Goal: Find contact information: Obtain details needed to contact an individual or organization

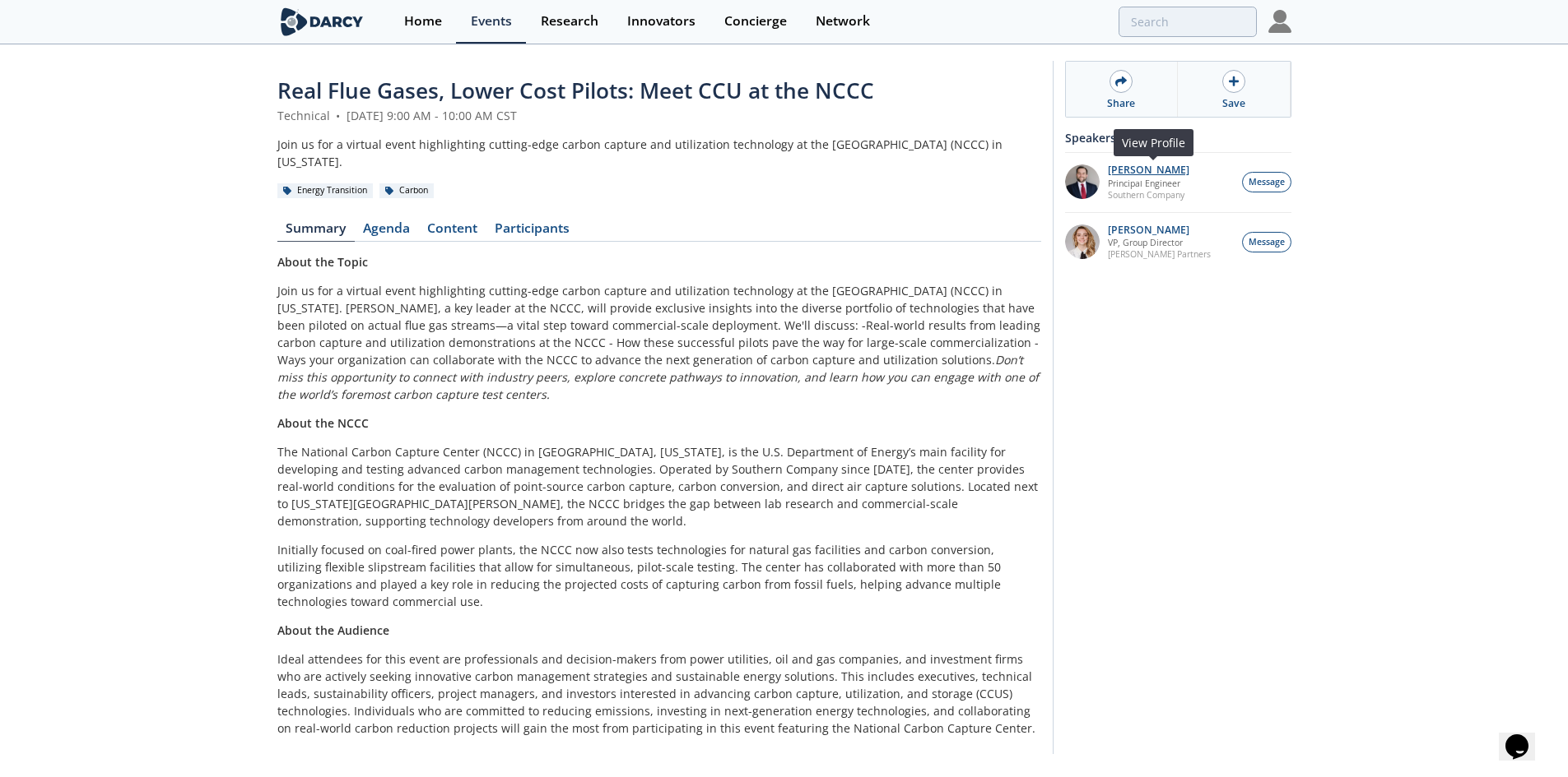
click at [1141, 174] on p "[PERSON_NAME]" at bounding box center [1148, 170] width 81 height 12
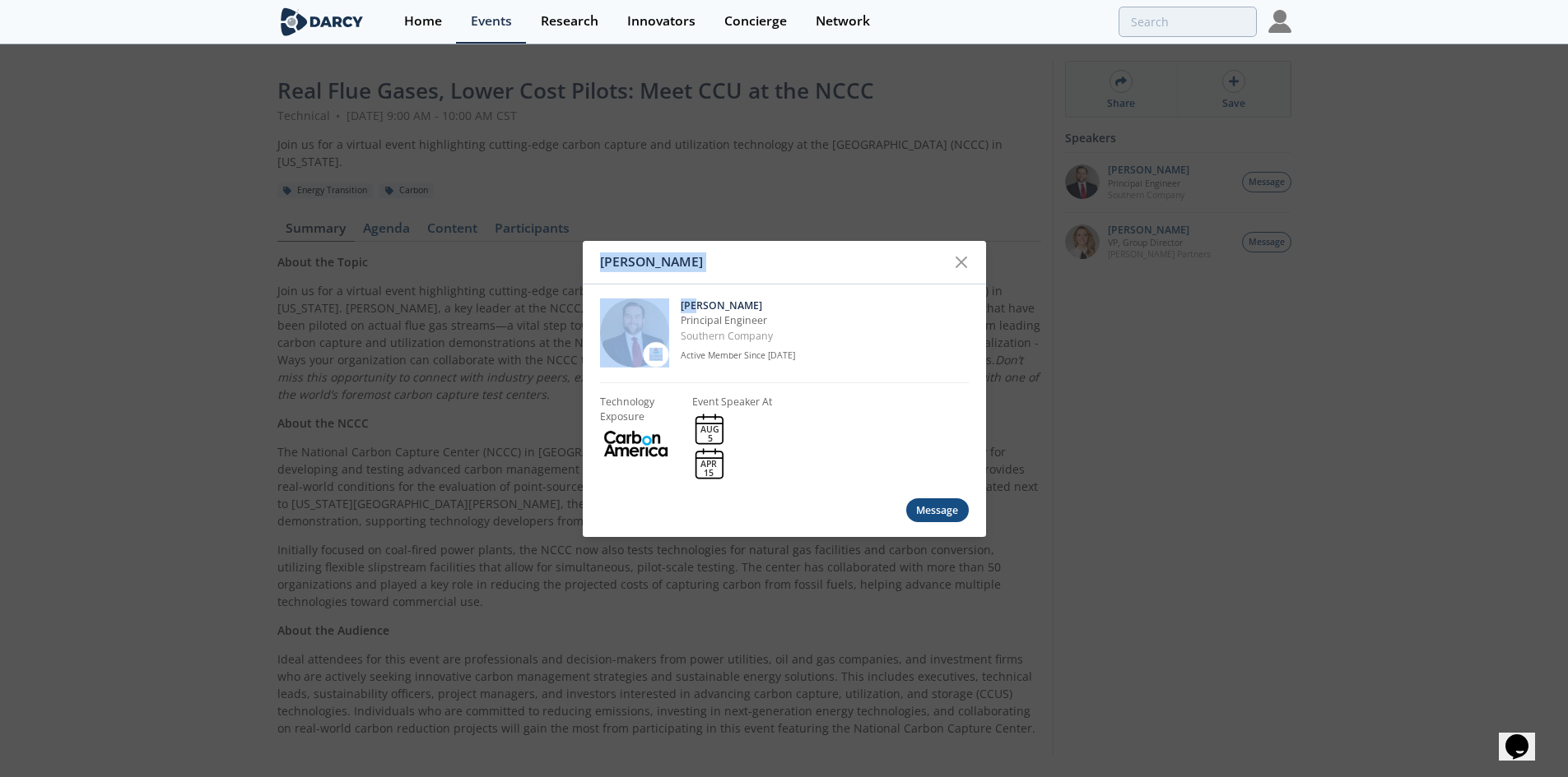
drag, startPoint x: 697, startPoint y: 301, endPoint x: 675, endPoint y: 273, distance: 35.6
click at [553, 279] on div "[PERSON_NAME] [PERSON_NAME] Principal Engineer Southern Company Active Member S…" at bounding box center [784, 388] width 1568 height 777
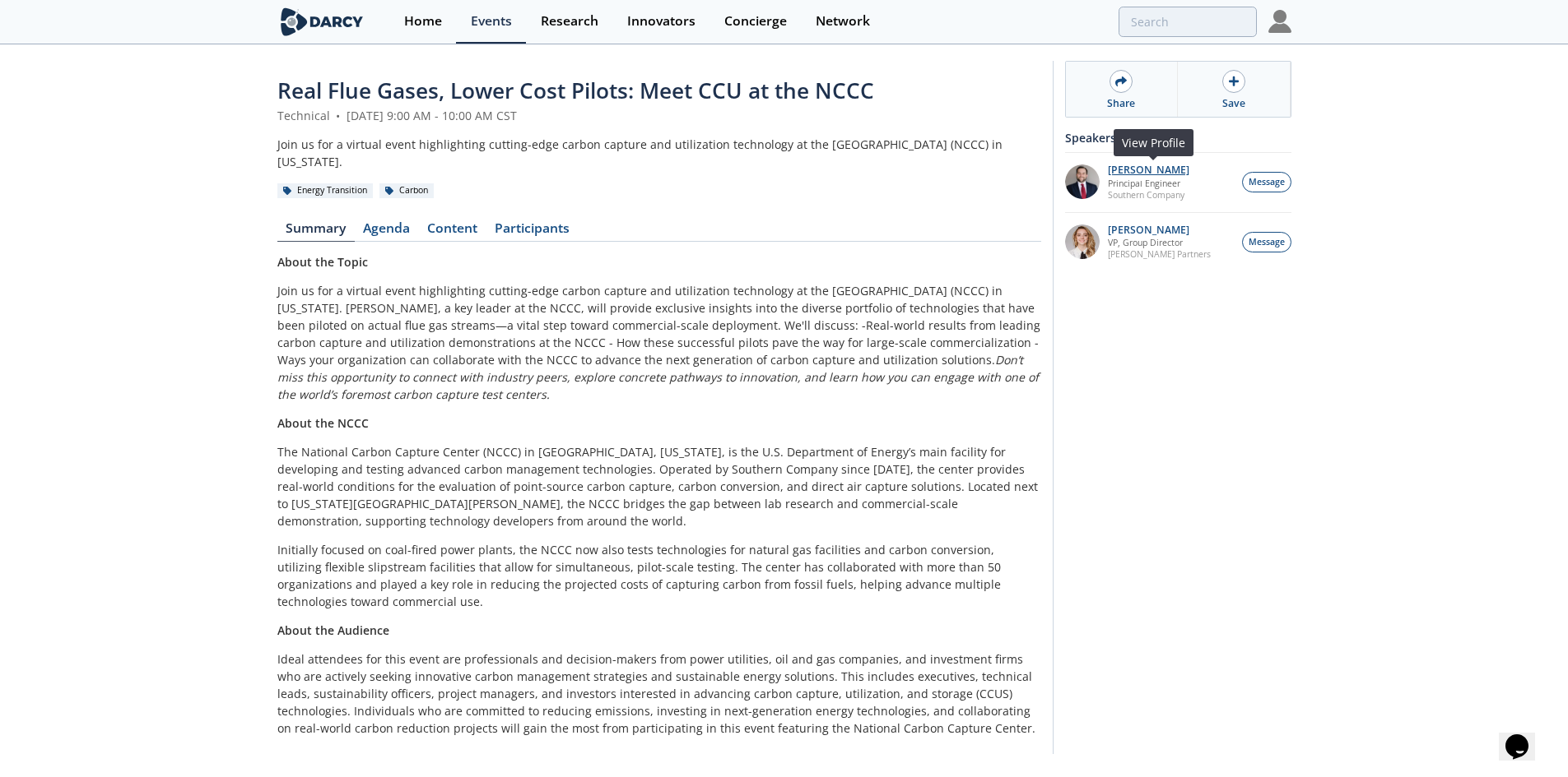
click at [1130, 175] on p "[PERSON_NAME]" at bounding box center [1148, 170] width 81 height 12
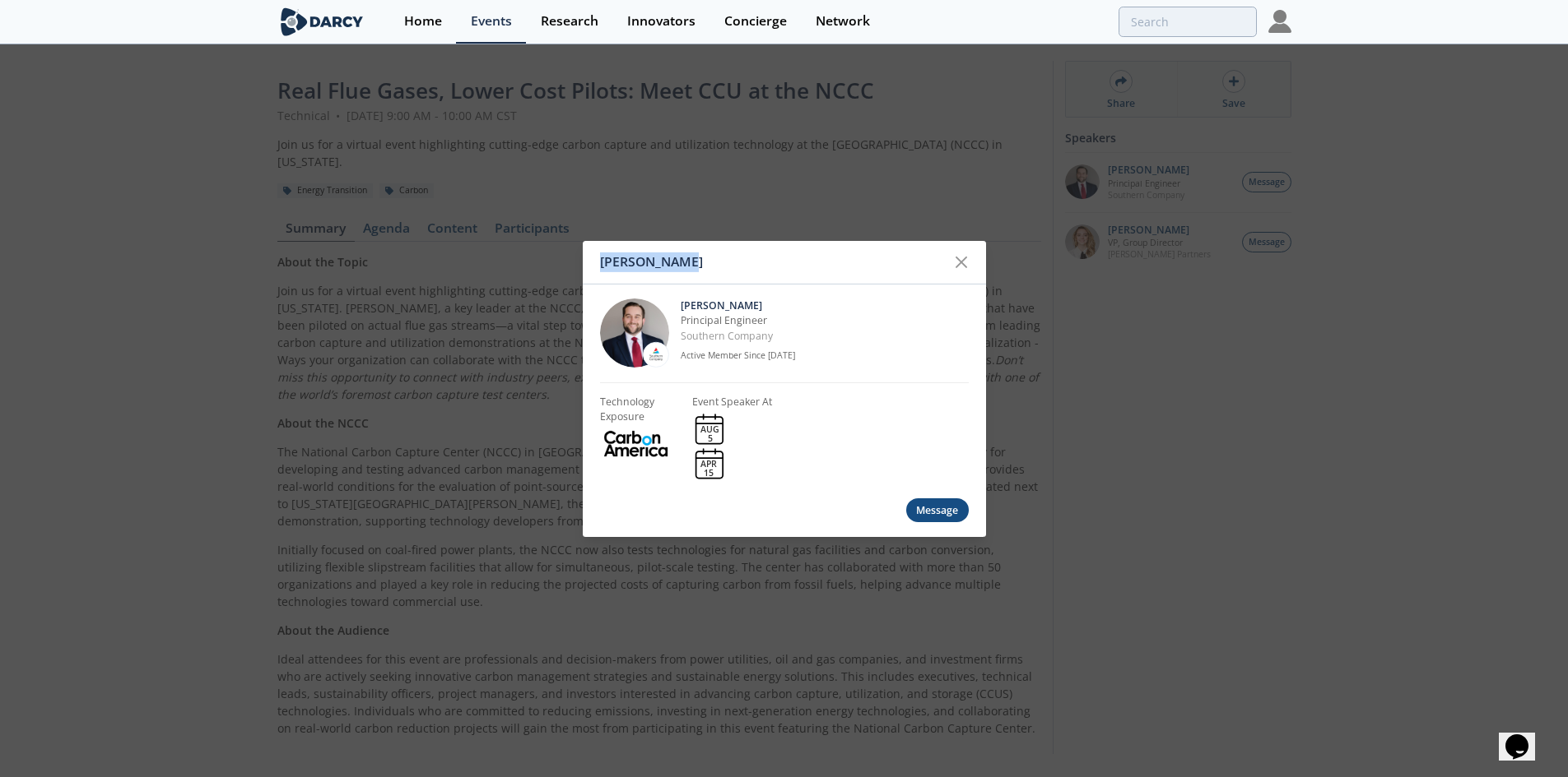
drag, startPoint x: 682, startPoint y: 256, endPoint x: 599, endPoint y: 256, distance: 83.0
click at [600, 256] on div "[PERSON_NAME]" at bounding box center [773, 262] width 346 height 31
copy div "[PERSON_NAME]"
drag, startPoint x: 780, startPoint y: 335, endPoint x: 680, endPoint y: 343, distance: 100.3
click at [681, 343] on p "Southern Company" at bounding box center [824, 336] width 288 height 15
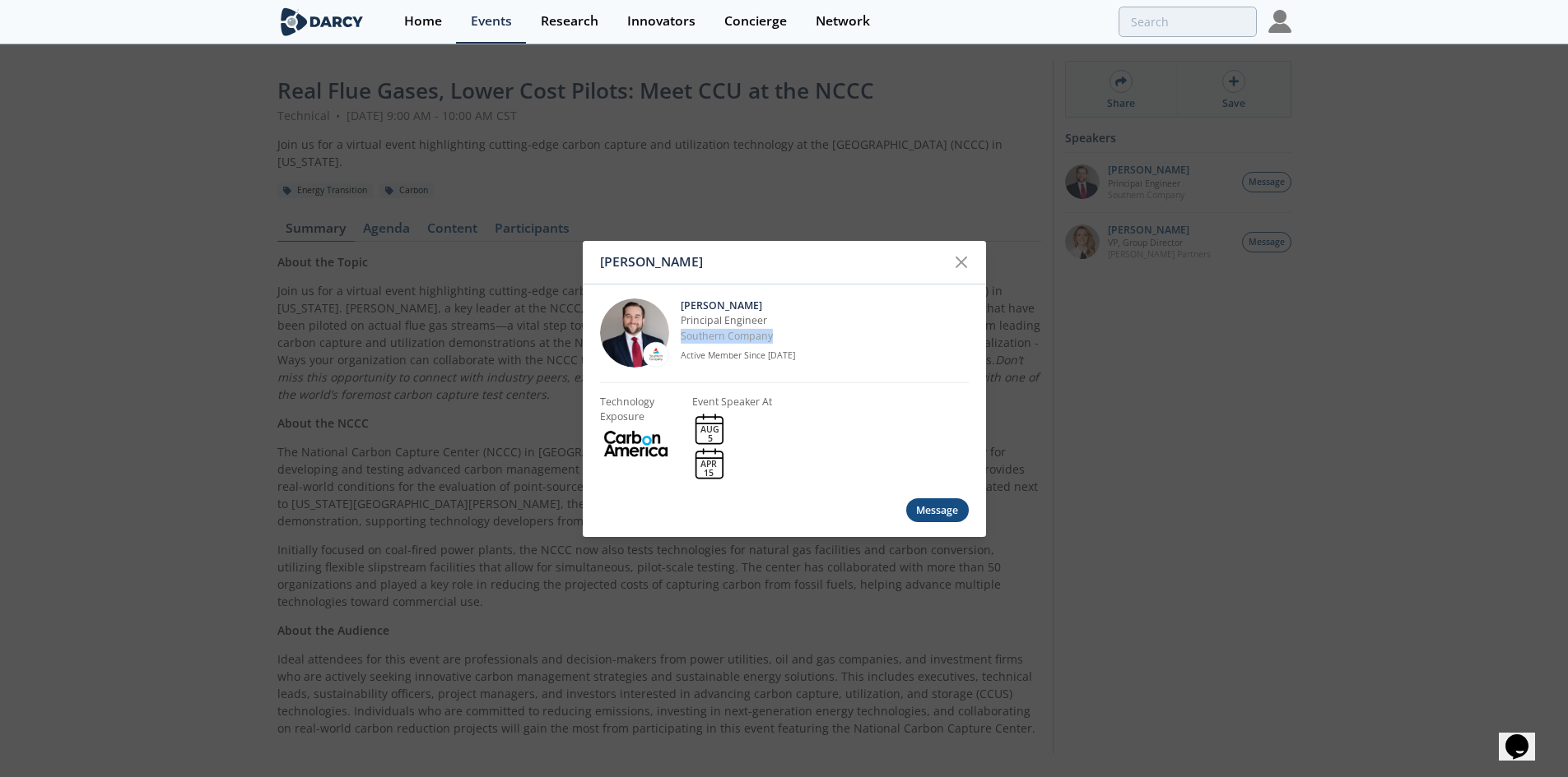
copy p "Southern Company"
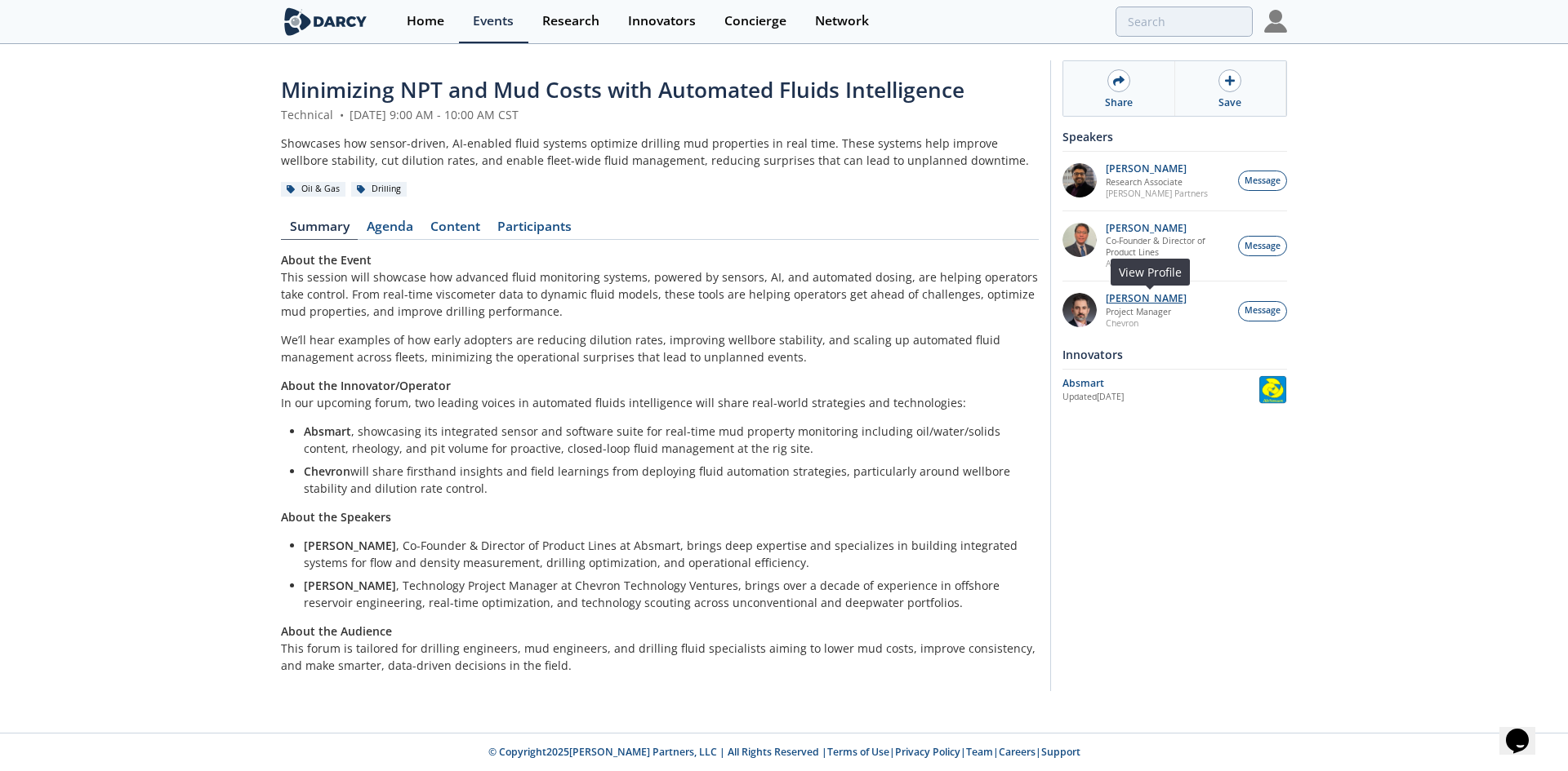
click at [1136, 297] on p "[PERSON_NAME]" at bounding box center [1145, 299] width 81 height 11
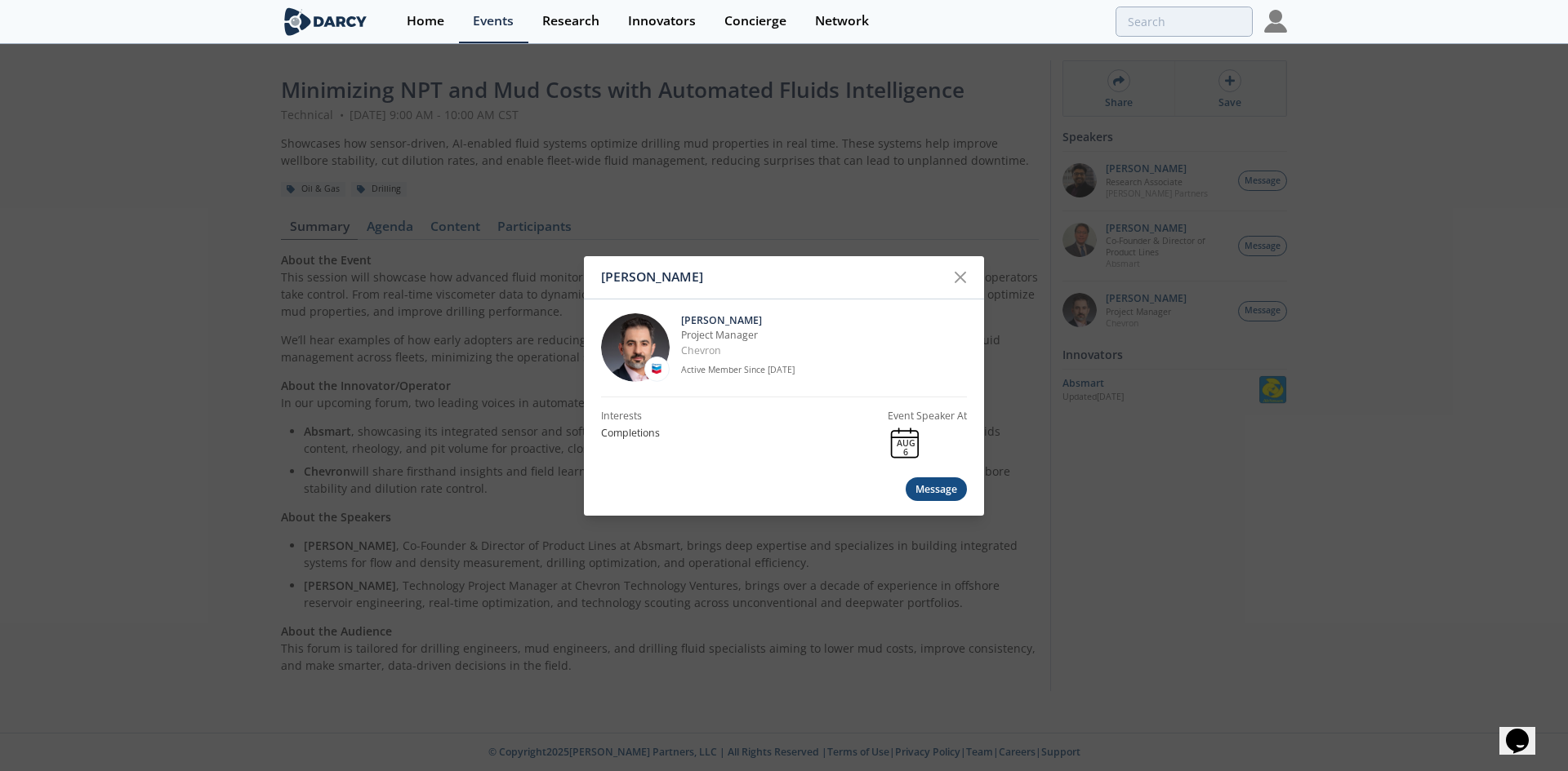
drag, startPoint x: 752, startPoint y: 317, endPoint x: 679, endPoint y: 318, distance: 73.0
click at [679, 318] on div "[PERSON_NAME] Project Manager Chevron Active Member Since [DATE]" at bounding box center [784, 348] width 365 height 98
copy p "[PERSON_NAME]"
drag, startPoint x: 755, startPoint y: 356, endPoint x: 678, endPoint y: 350, distance: 77.2
click at [678, 350] on div "[PERSON_NAME] Project Manager Chevron Active Member Since [DATE]" at bounding box center [784, 348] width 365 height 98
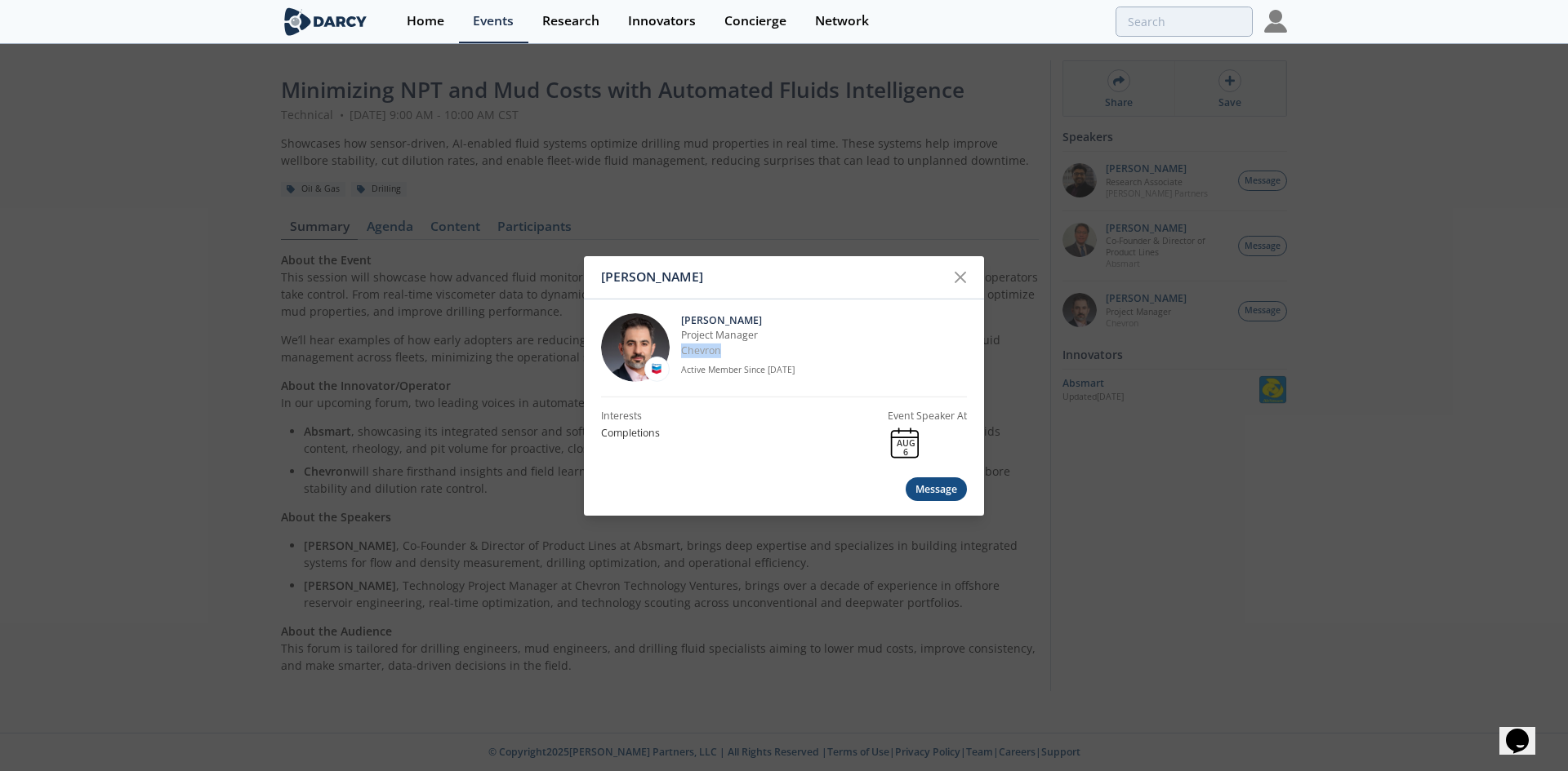
copy p "Chevron"
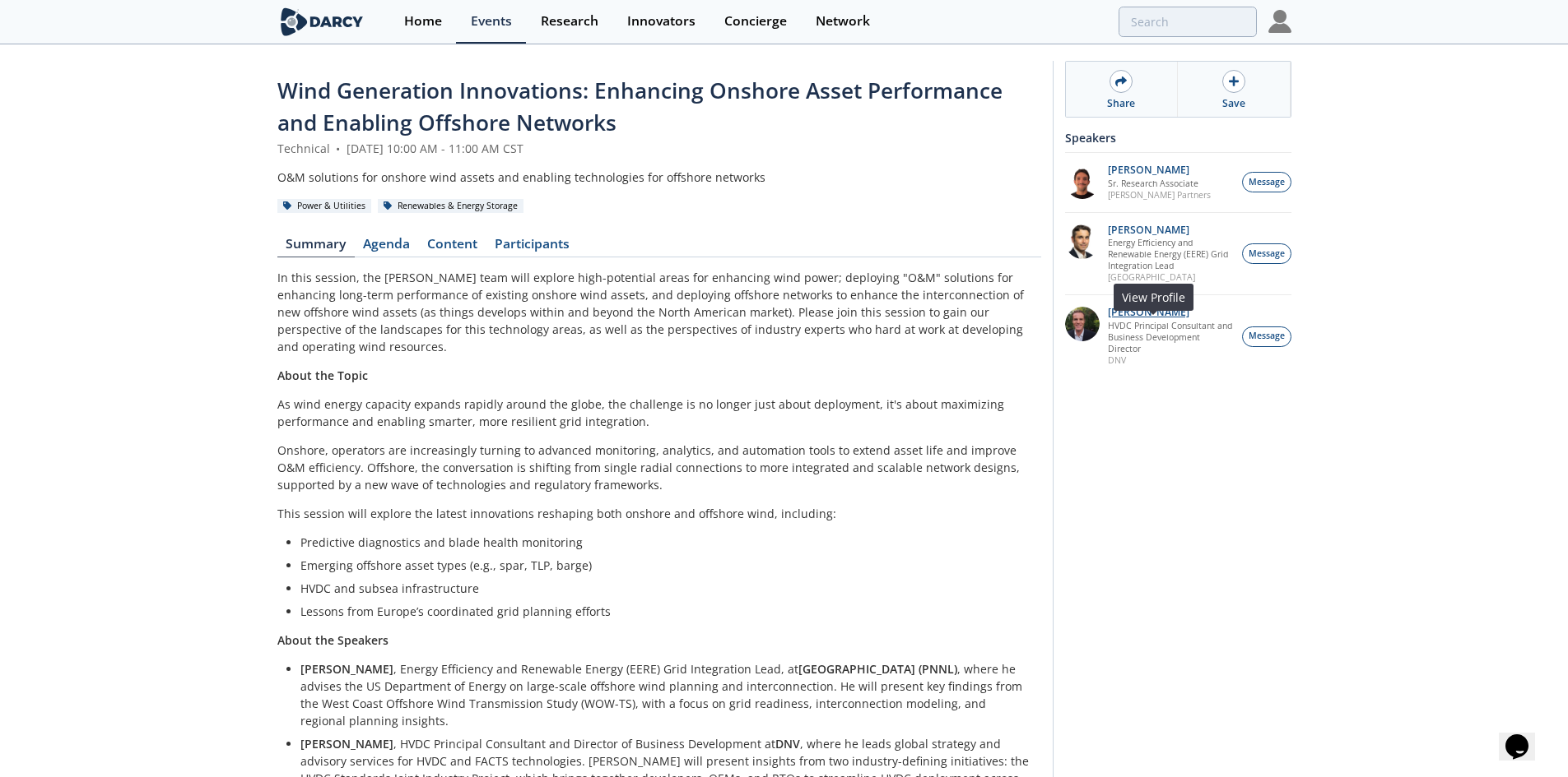
click at [1181, 319] on p "Morgan Putnam" at bounding box center [1170, 312] width 125 height 12
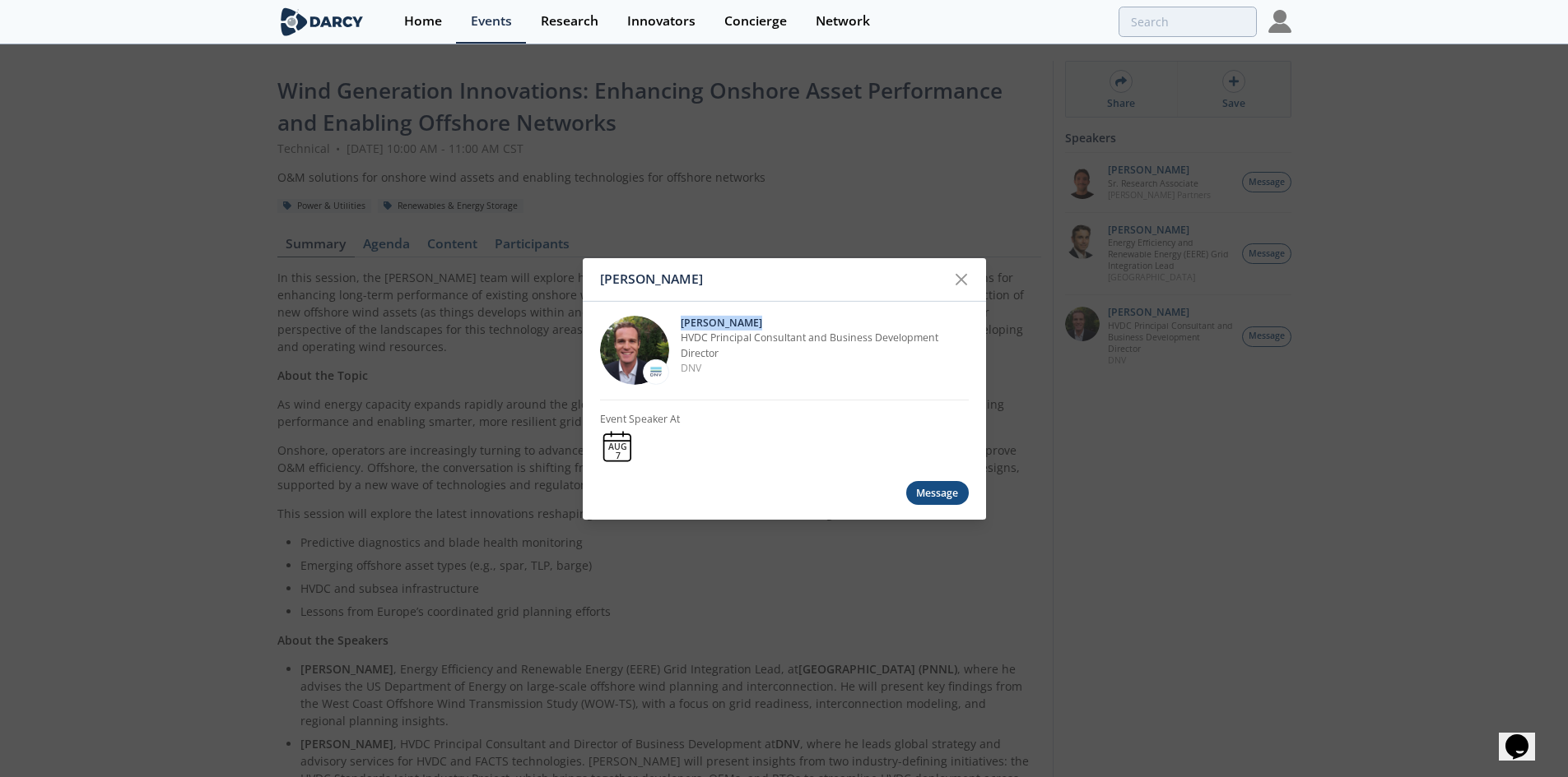
drag, startPoint x: 770, startPoint y: 315, endPoint x: 682, endPoint y: 319, distance: 88.1
click at [682, 319] on p "Morgan Putnam" at bounding box center [824, 323] width 288 height 15
copy p "Morgan Putnam"
click at [1182, 248] on div "Morgan Putnam Morgan Putnam HVDC Principal Consultant and Business Development …" at bounding box center [784, 388] width 1568 height 777
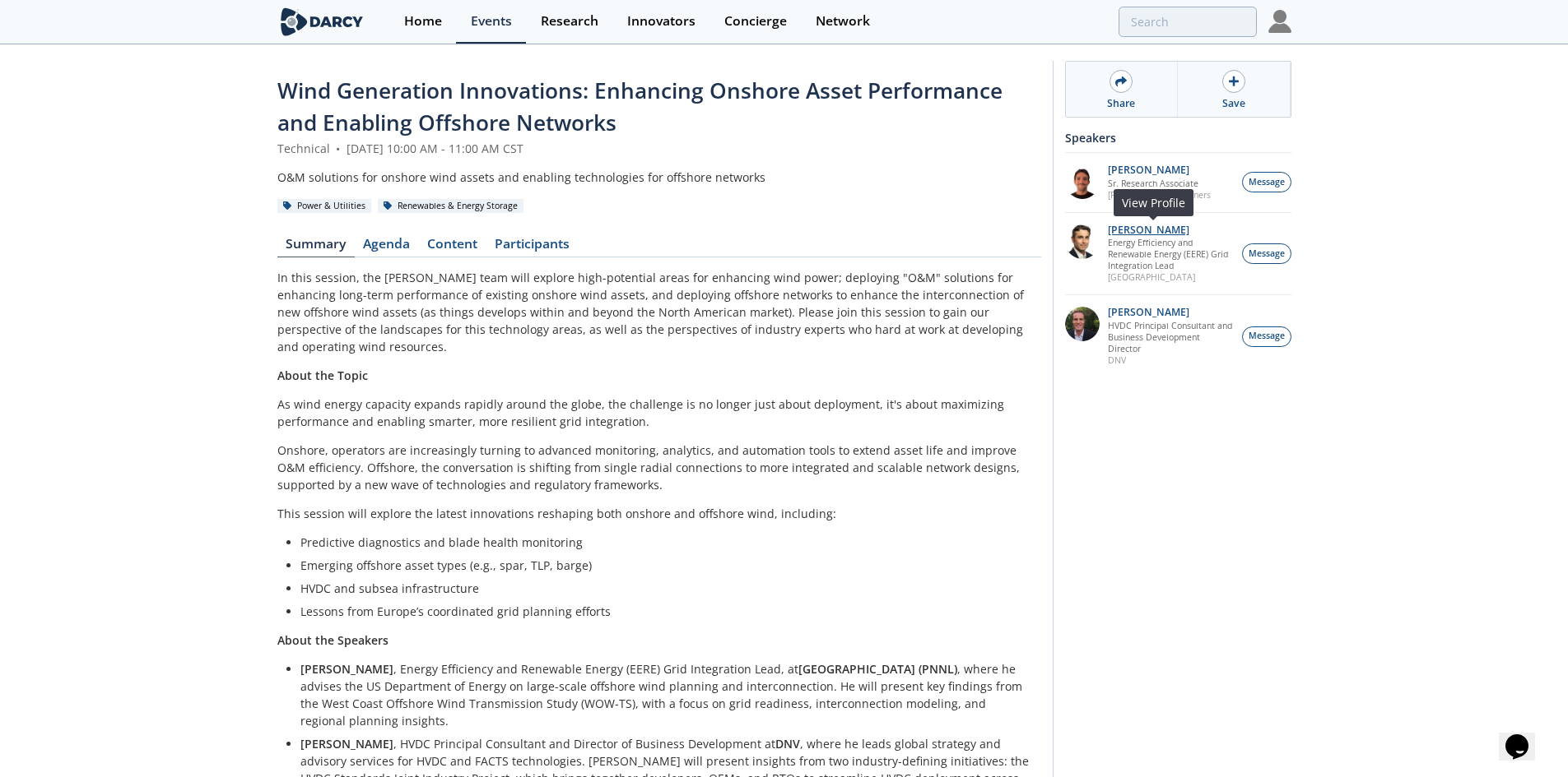
click at [1156, 227] on p "Travis Douville" at bounding box center [1170, 230] width 125 height 12
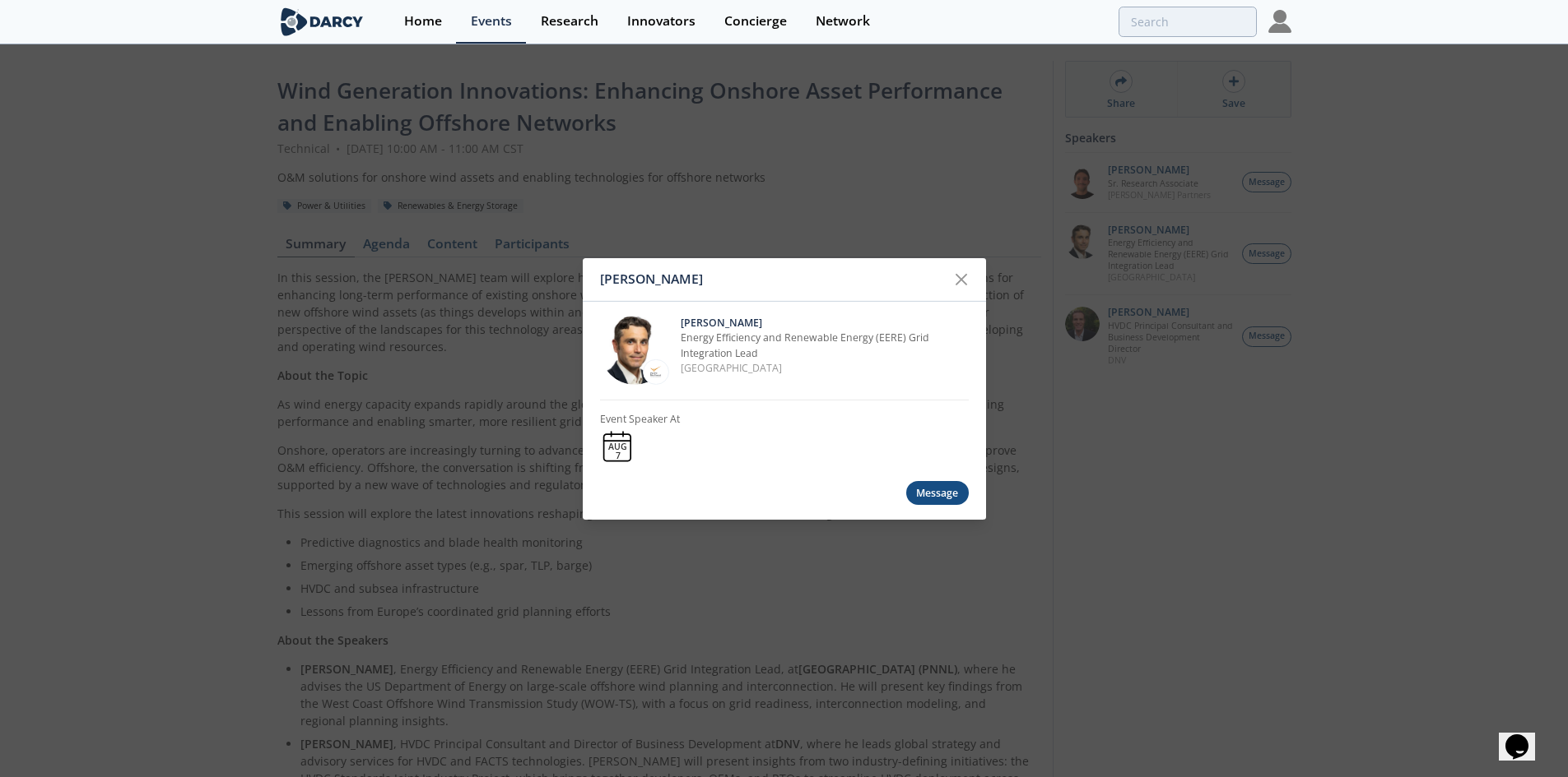
drag, startPoint x: 769, startPoint y: 319, endPoint x: 682, endPoint y: 322, distance: 87.1
click at [682, 322] on p "Travis Douville" at bounding box center [824, 323] width 288 height 15
copy p "Travis Douville"
